Goal: Transaction & Acquisition: Purchase product/service

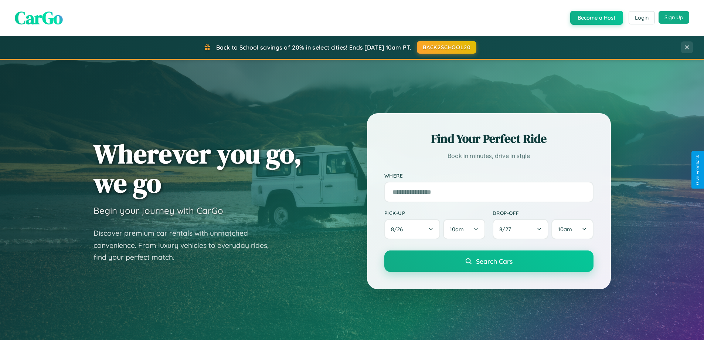
click at [674, 17] on button "Sign Up" at bounding box center [674, 17] width 31 height 13
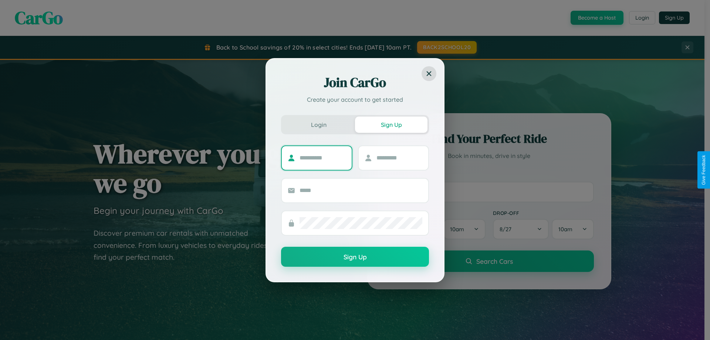
click at [322, 157] on input "text" at bounding box center [322, 158] width 46 height 12
type input "*******"
click at [399, 157] on input "text" at bounding box center [399, 158] width 46 height 12
type input "*****"
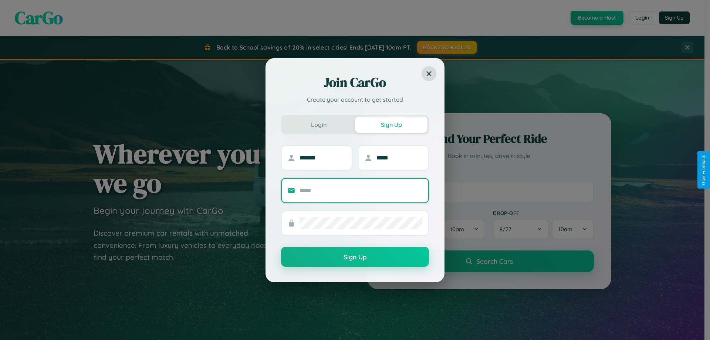
click at [361, 190] on input "text" at bounding box center [360, 190] width 123 height 12
type input "**********"
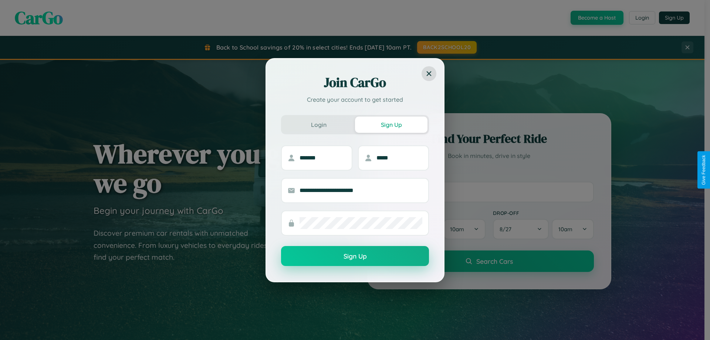
click at [355, 256] on button "Sign Up" at bounding box center [355, 256] width 148 height 20
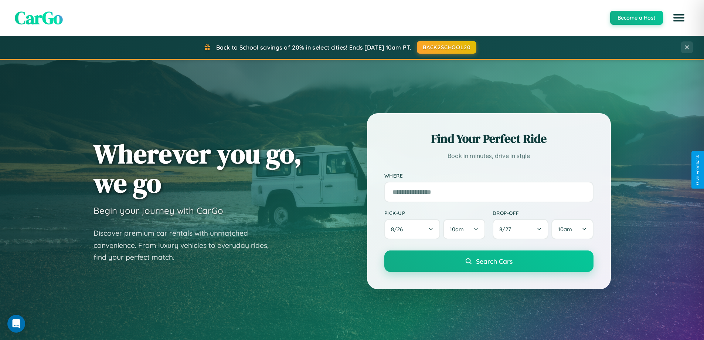
scroll to position [319, 0]
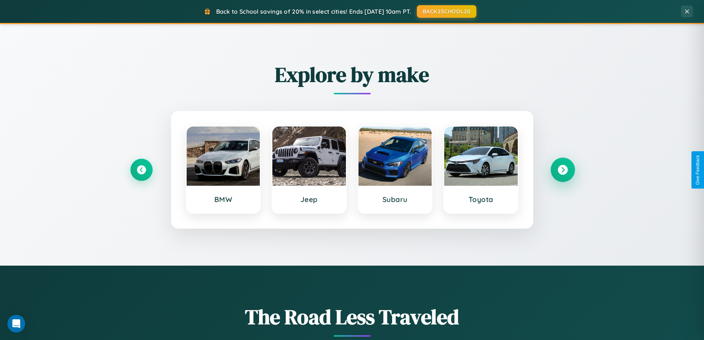
click at [562, 170] on icon at bounding box center [563, 170] width 10 height 10
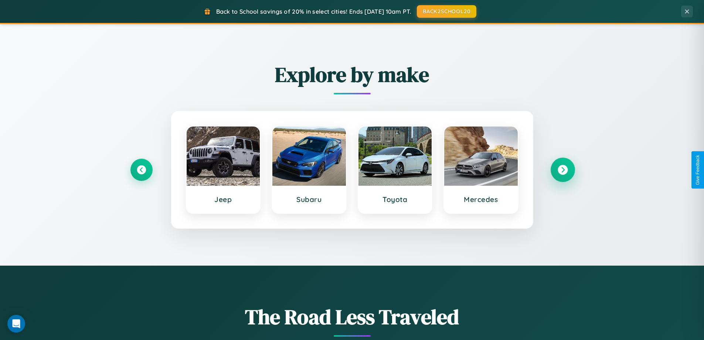
click at [562, 170] on icon at bounding box center [563, 170] width 10 height 10
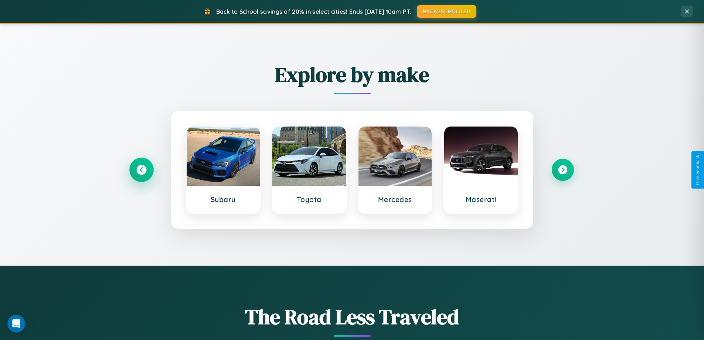
click at [141, 170] on icon at bounding box center [141, 170] width 10 height 10
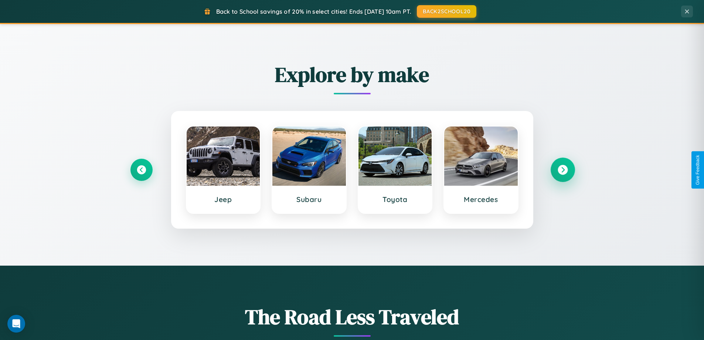
click at [562, 170] on icon at bounding box center [563, 170] width 10 height 10
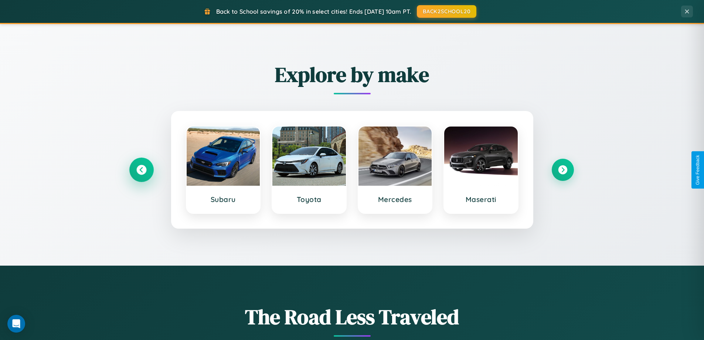
click at [141, 170] on icon at bounding box center [141, 170] width 10 height 10
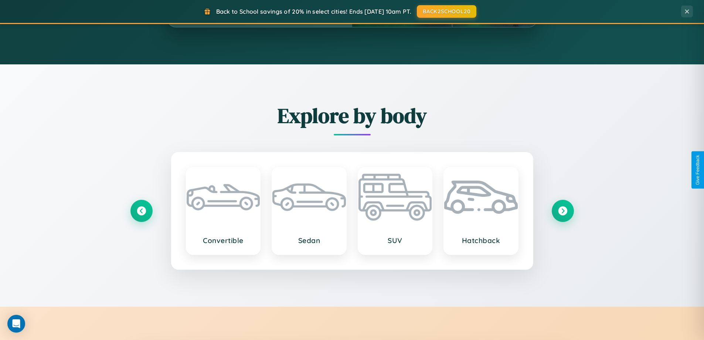
scroll to position [1422, 0]
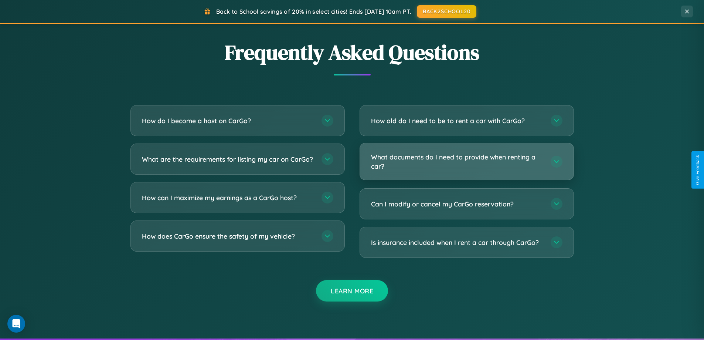
click at [466, 161] on h3 "What documents do I need to provide when renting a car?" at bounding box center [457, 161] width 172 height 18
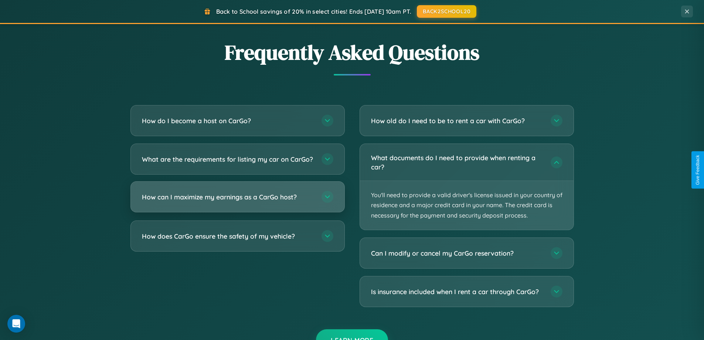
click at [237, 201] on h3 "How can I maximize my earnings as a CarGo host?" at bounding box center [228, 196] width 172 height 9
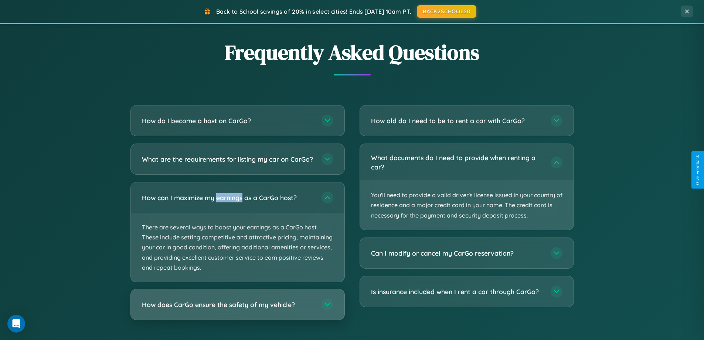
click at [237, 309] on h3 "How does CarGo ensure the safety of my vehicle?" at bounding box center [228, 304] width 172 height 9
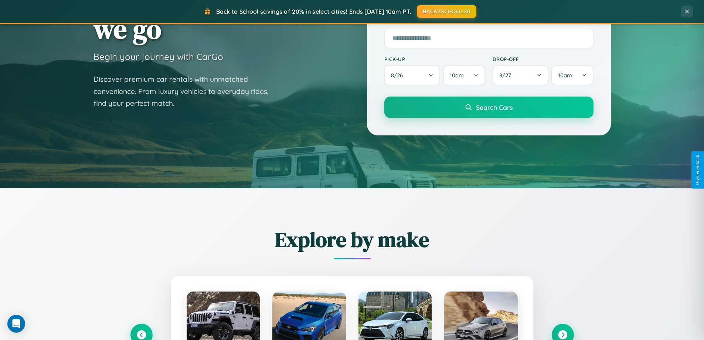
scroll to position [22, 0]
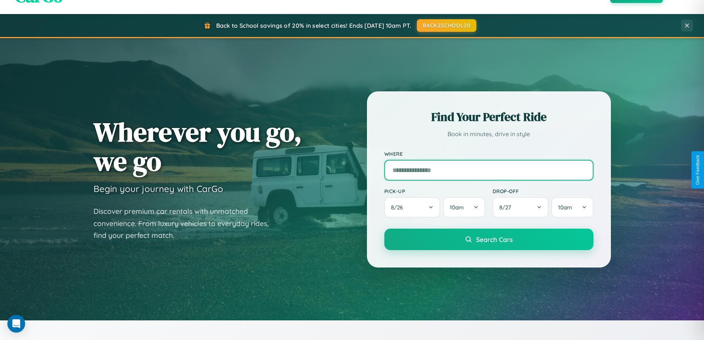
click at [489, 170] on input "text" at bounding box center [488, 170] width 209 height 21
type input "******"
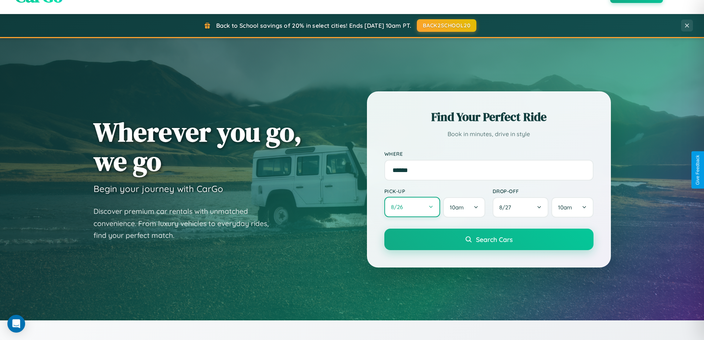
click at [412, 207] on button "8 / 26" at bounding box center [412, 207] width 56 height 20
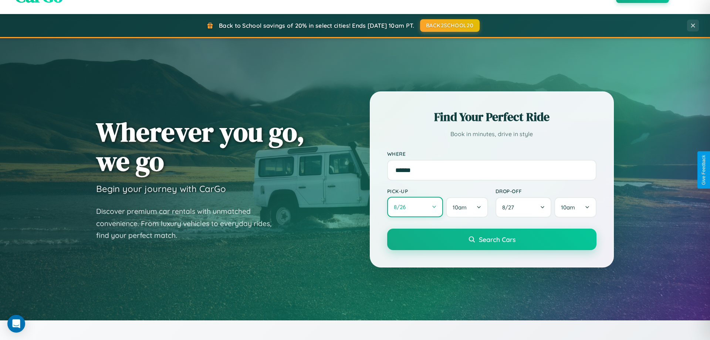
select select "*"
select select "****"
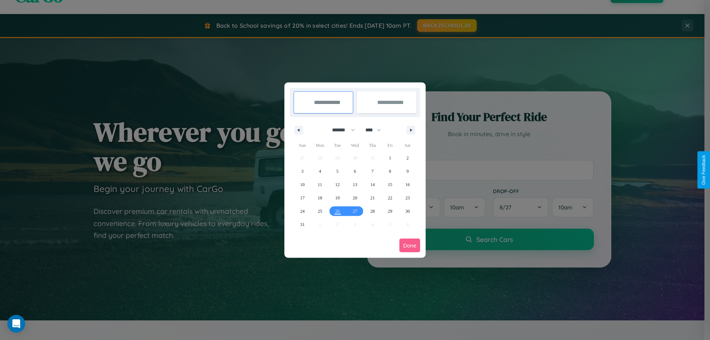
drag, startPoint x: 340, startPoint y: 130, endPoint x: 355, endPoint y: 148, distance: 23.7
click at [340, 130] on select "******* ******** ***** ***** *** **** **** ****** ********* ******* ******** **…" at bounding box center [341, 130] width 31 height 12
select select "**"
click at [320, 171] on span "3" at bounding box center [320, 170] width 2 height 13
type input "**********"
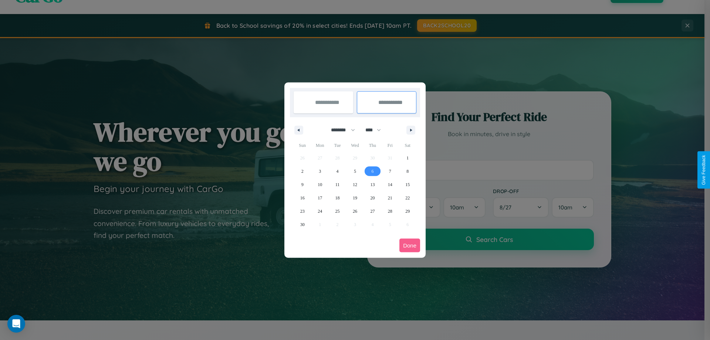
click at [372, 171] on span "6" at bounding box center [372, 170] width 2 height 13
type input "**********"
click at [409, 245] on button "Done" at bounding box center [409, 245] width 21 height 14
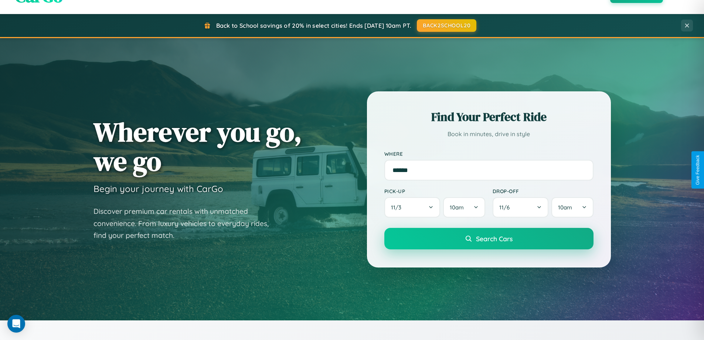
click at [489, 238] on span "Search Cars" at bounding box center [494, 238] width 37 height 8
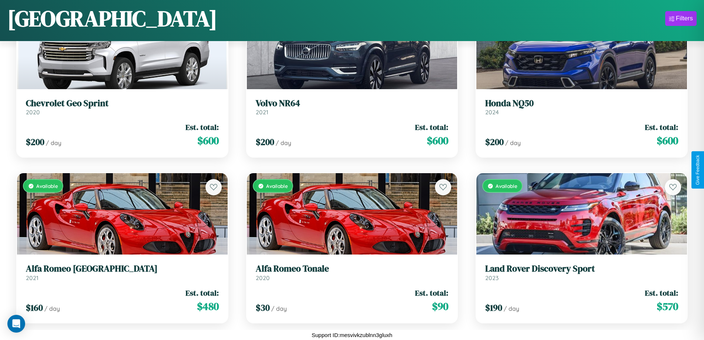
scroll to position [1097, 0]
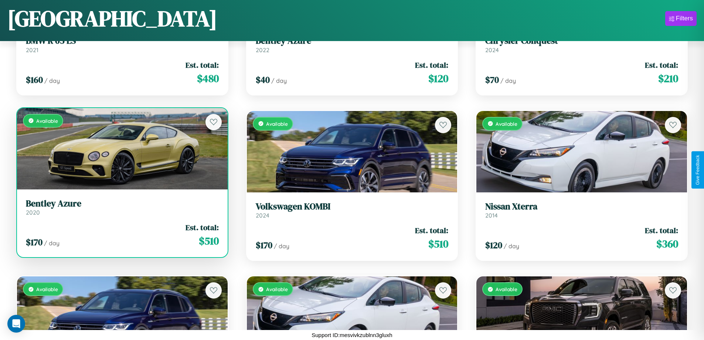
click at [121, 210] on link "Bentley Azure 2020" at bounding box center [122, 207] width 193 height 18
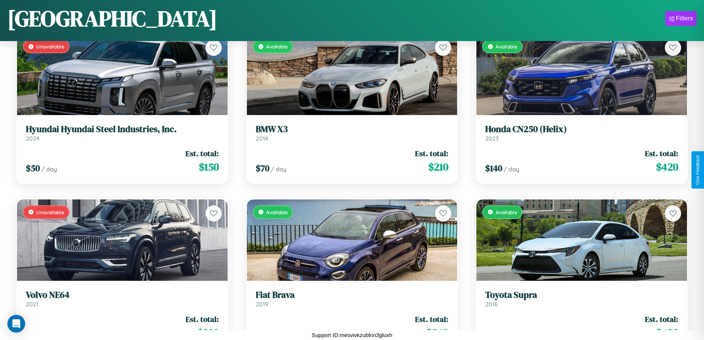
scroll to position [8378, 0]
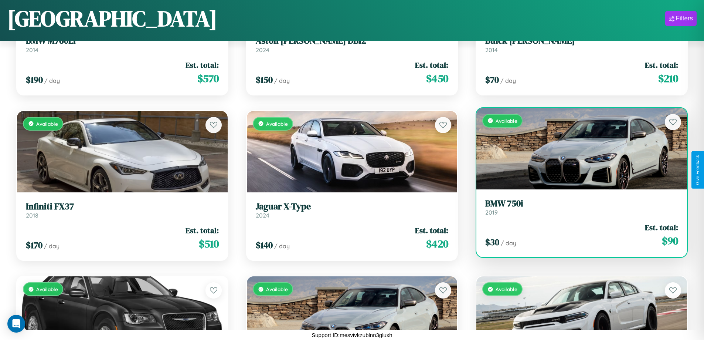
click at [577, 237] on div "$ 30 / day Est. total: $ 90" at bounding box center [581, 235] width 193 height 26
click at [577, 235] on div "$ 30 / day Est. total: $ 90" at bounding box center [581, 235] width 193 height 26
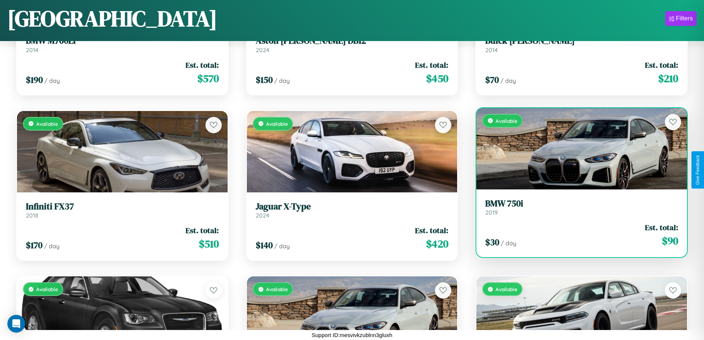
click at [577, 235] on div "$ 30 / day Est. total: $ 90" at bounding box center [581, 235] width 193 height 26
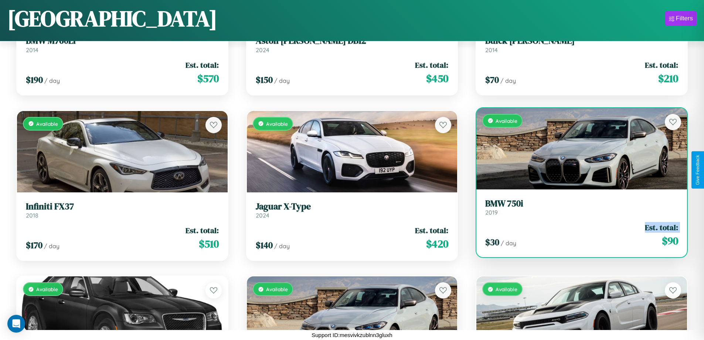
click at [577, 235] on div "$ 30 / day Est. total: $ 90" at bounding box center [581, 235] width 193 height 26
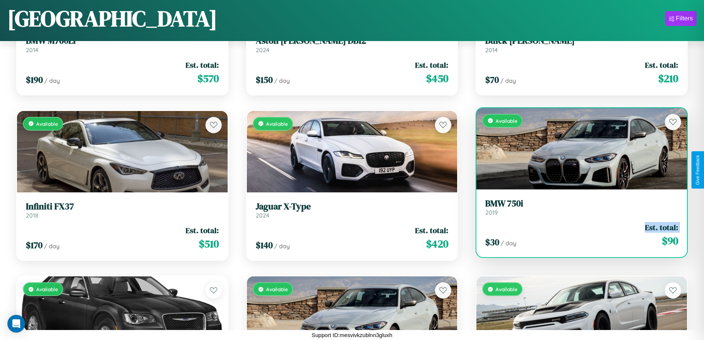
click at [577, 235] on div "$ 30 / day Est. total: $ 90" at bounding box center [581, 235] width 193 height 26
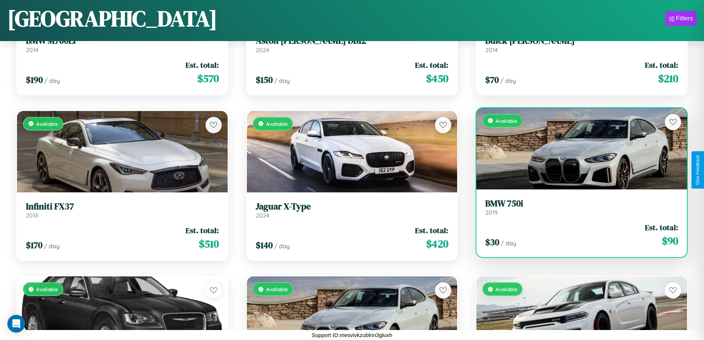
click at [577, 235] on div "$ 30 / day Est. total: $ 90" at bounding box center [581, 235] width 193 height 26
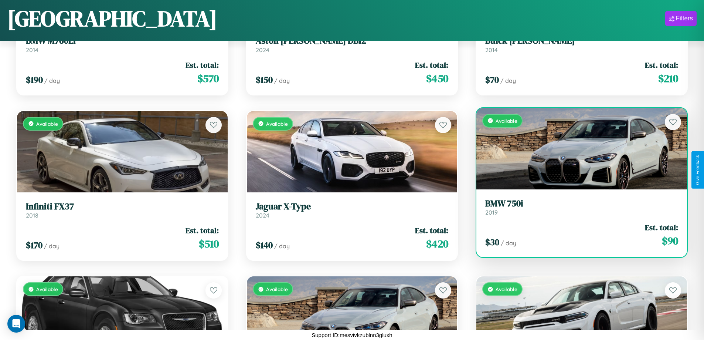
click at [577, 207] on h3 "BMW 750i" at bounding box center [581, 203] width 193 height 11
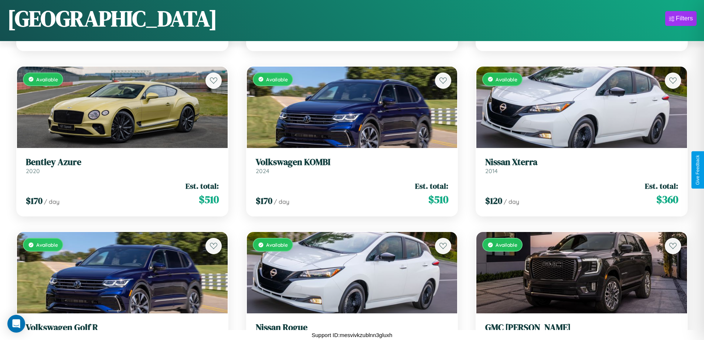
scroll to position [931, 0]
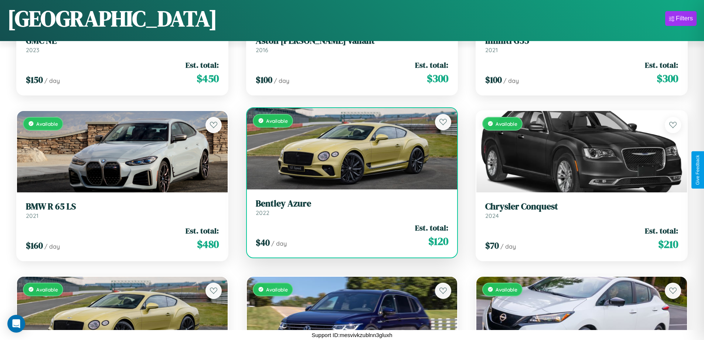
click at [349, 207] on h3 "Bentley Azure" at bounding box center [352, 203] width 193 height 11
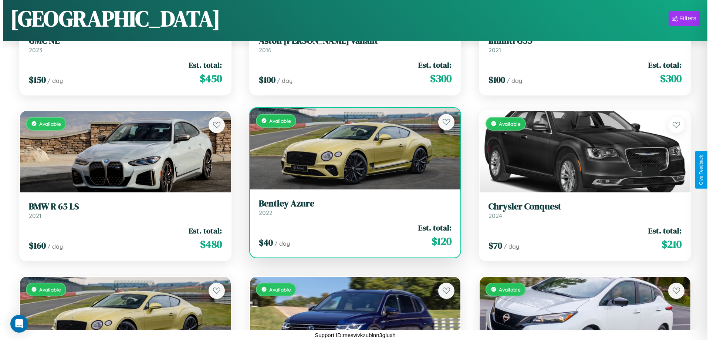
scroll to position [0, 0]
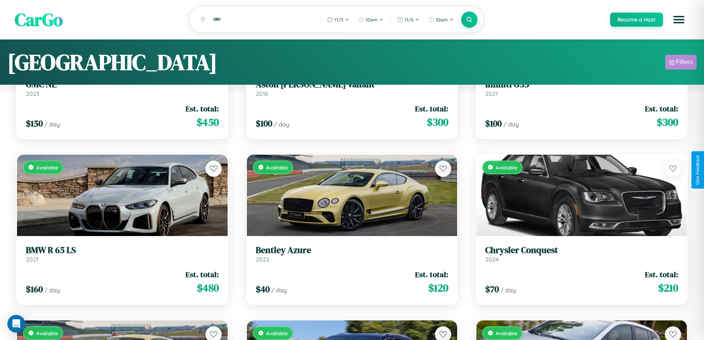
click at [681, 63] on div "Filters" at bounding box center [684, 61] width 17 height 7
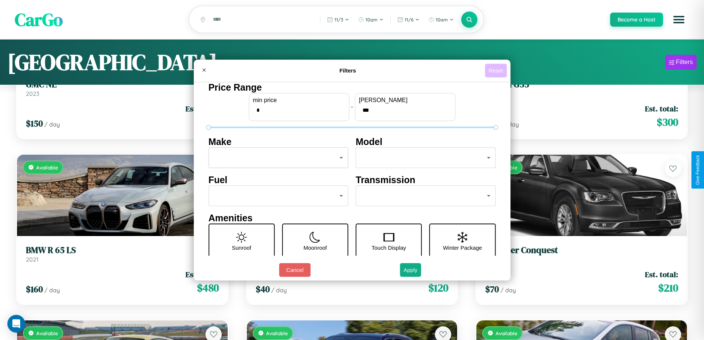
click at [497, 70] on button "Reset" at bounding box center [496, 71] width 22 height 14
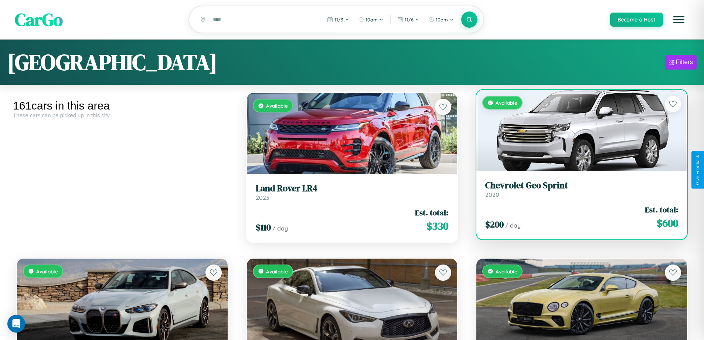
click at [577, 191] on link "Chevrolet Geo Sprint 2020" at bounding box center [581, 189] width 193 height 18
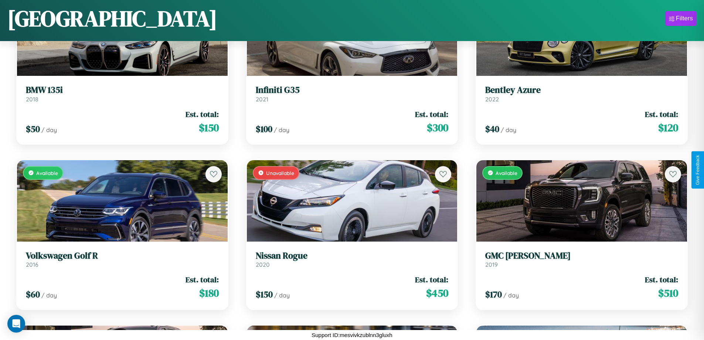
scroll to position [269, 0]
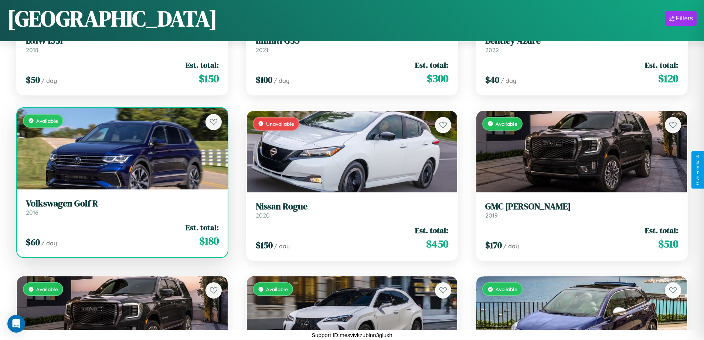
click at [121, 151] on div "Available" at bounding box center [122, 148] width 211 height 81
click at [121, 148] on div "Available" at bounding box center [122, 148] width 211 height 81
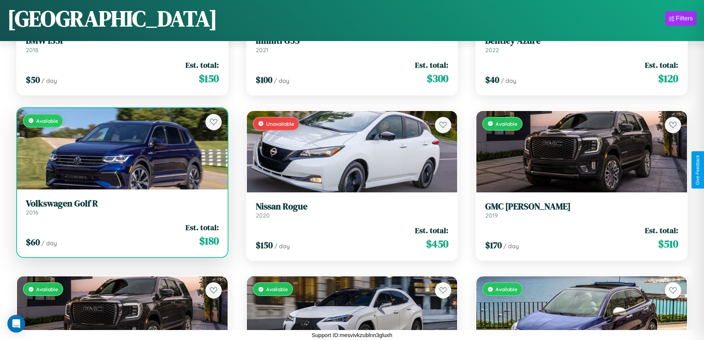
click at [121, 148] on div "Available" at bounding box center [122, 148] width 211 height 81
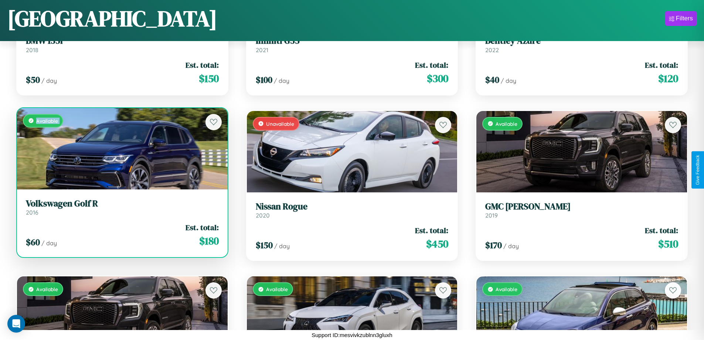
click at [121, 148] on div "Available" at bounding box center [122, 148] width 211 height 81
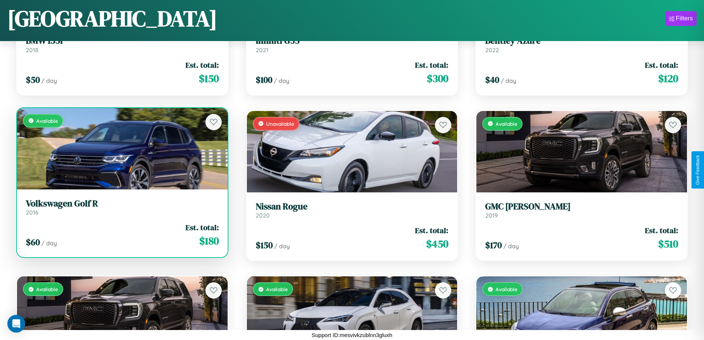
click at [121, 148] on div "Available" at bounding box center [122, 148] width 211 height 81
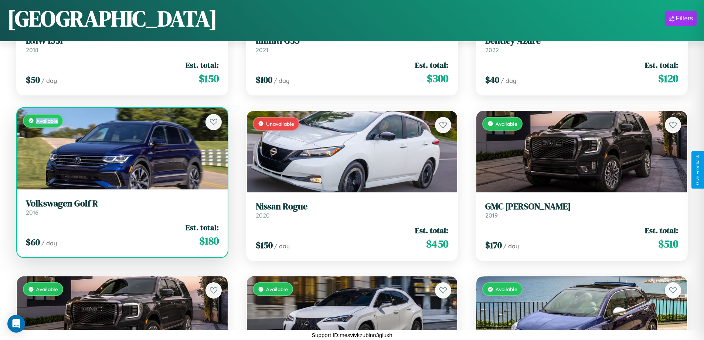
click at [121, 148] on div "Available" at bounding box center [122, 148] width 211 height 81
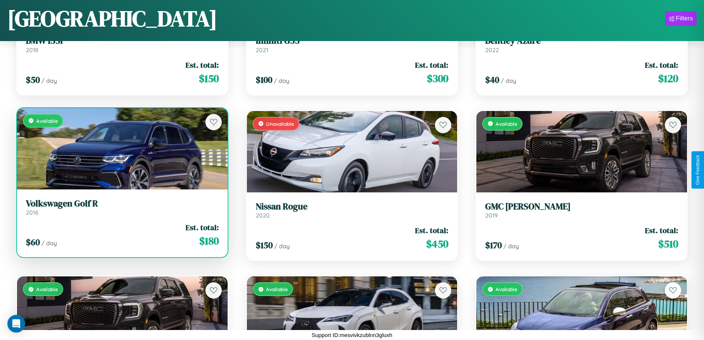
click at [121, 207] on h3 "Volkswagen Golf R" at bounding box center [122, 203] width 193 height 11
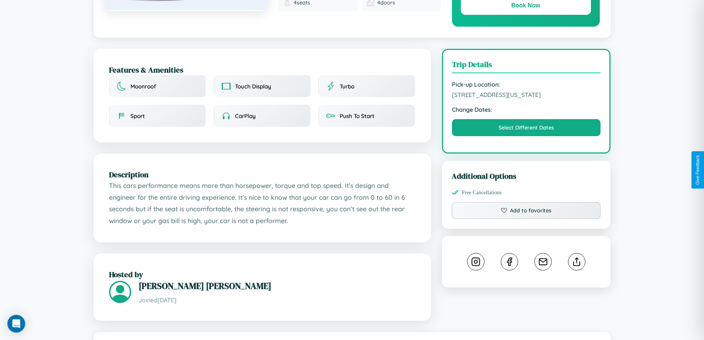
scroll to position [451, 0]
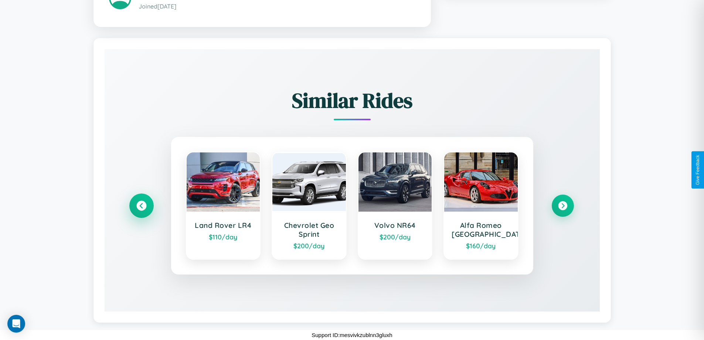
click at [141, 205] on icon at bounding box center [141, 206] width 10 height 10
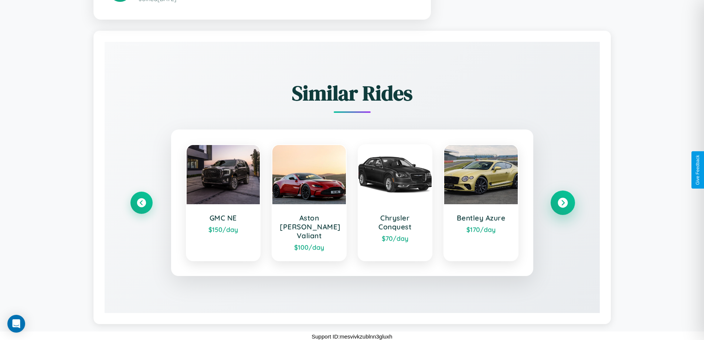
click at [562, 205] on icon at bounding box center [563, 203] width 10 height 10
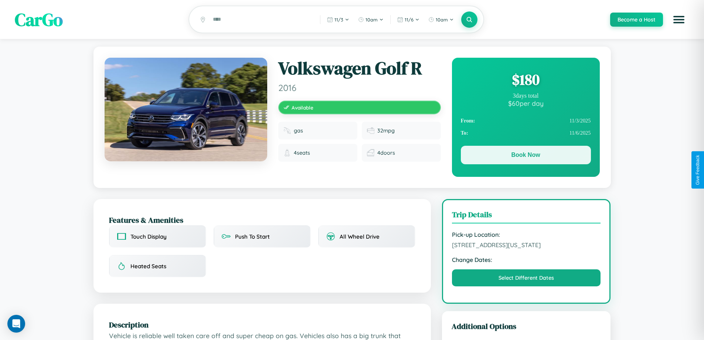
click at [526, 156] on button "Book Now" at bounding box center [526, 155] width 130 height 18
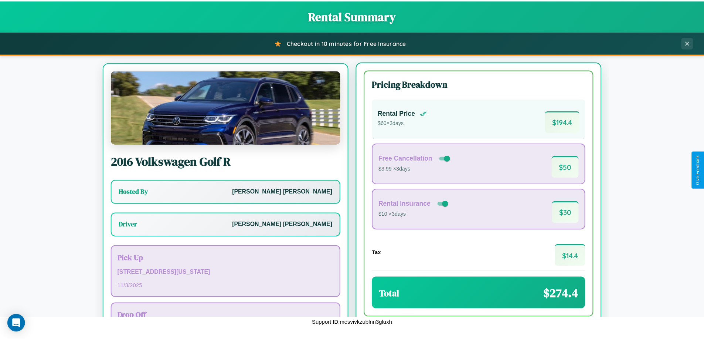
scroll to position [34, 0]
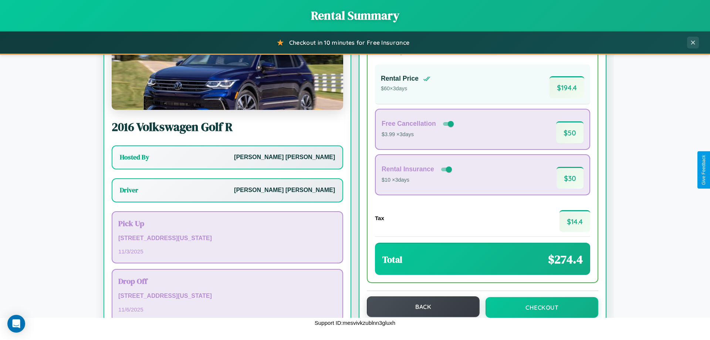
click at [419, 306] on button "Back" at bounding box center [423, 306] width 113 height 21
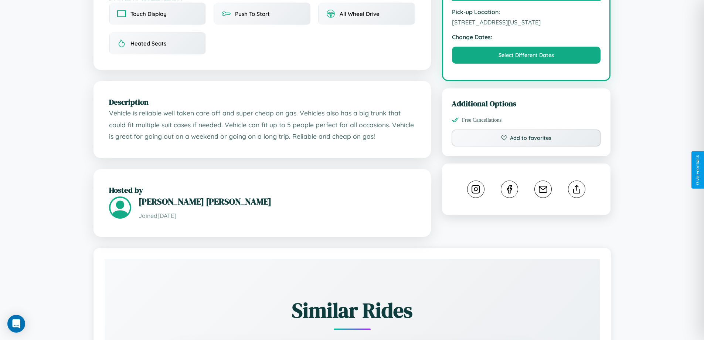
scroll to position [250, 0]
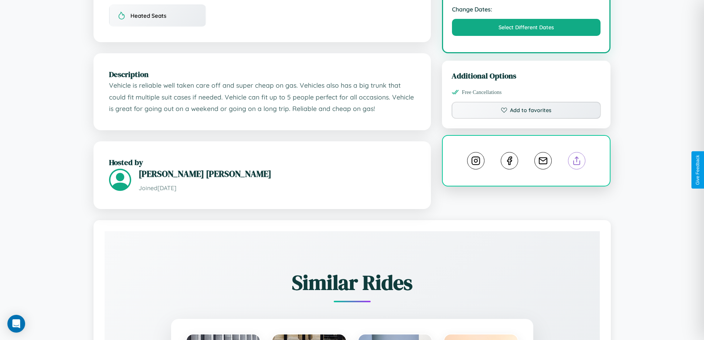
click at [577, 162] on line at bounding box center [577, 159] width 0 height 5
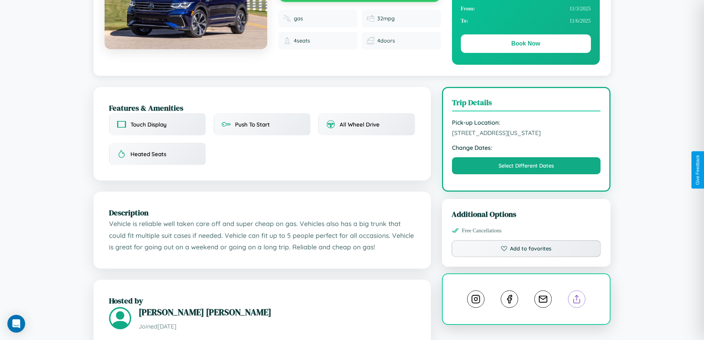
scroll to position [80, 0]
